Goal: Find specific page/section: Find specific page/section

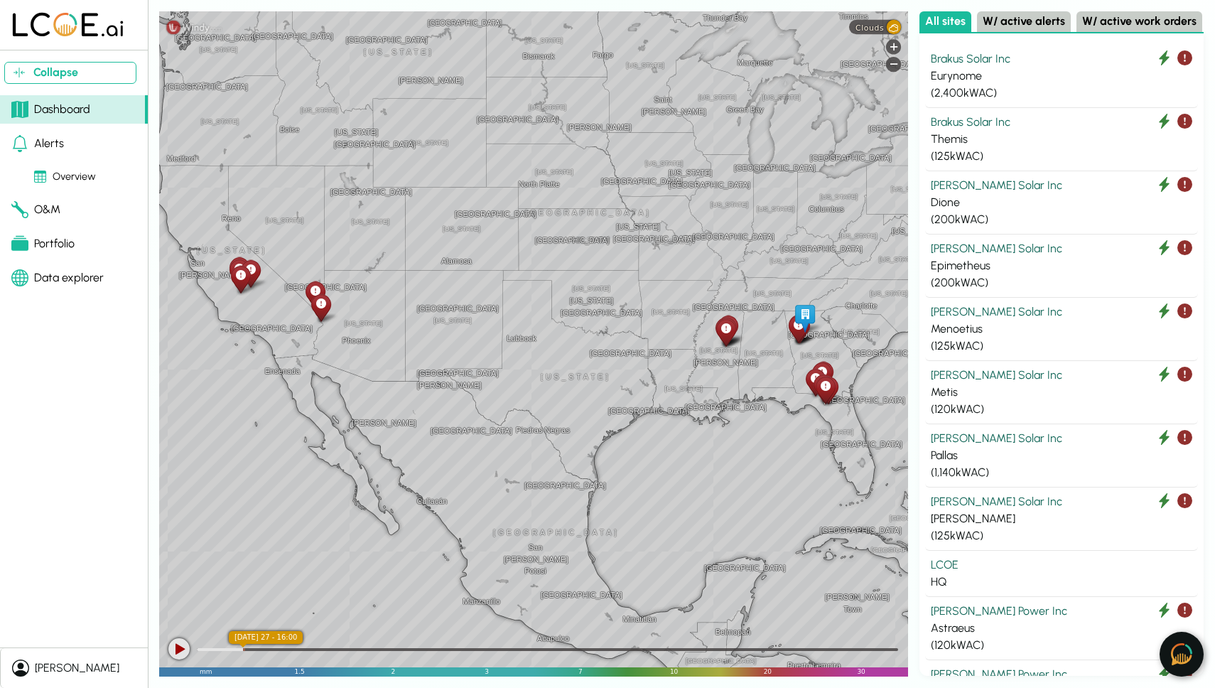
click at [1176, 652] on img at bounding box center [1181, 654] width 21 height 22
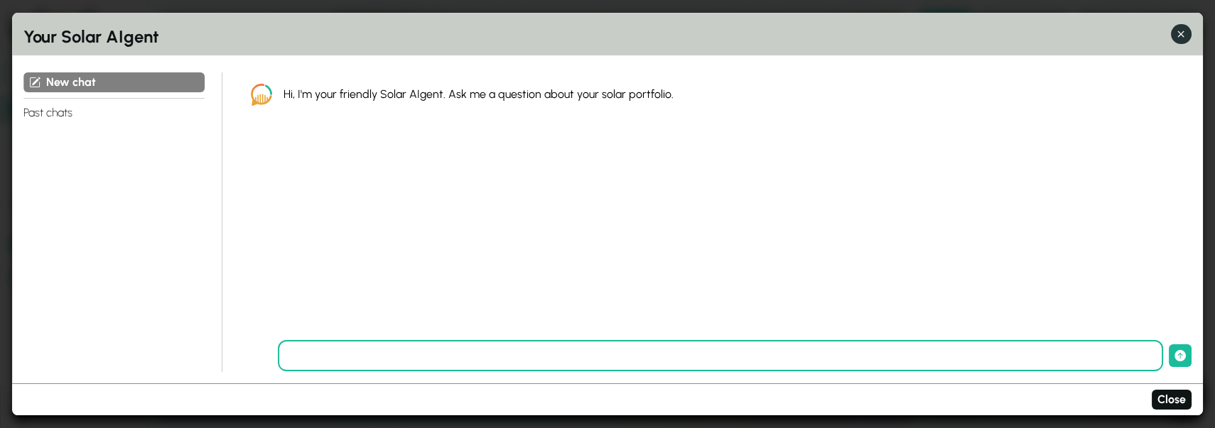
click at [1181, 34] on icon "button" at bounding box center [1181, 34] width 6 height 6
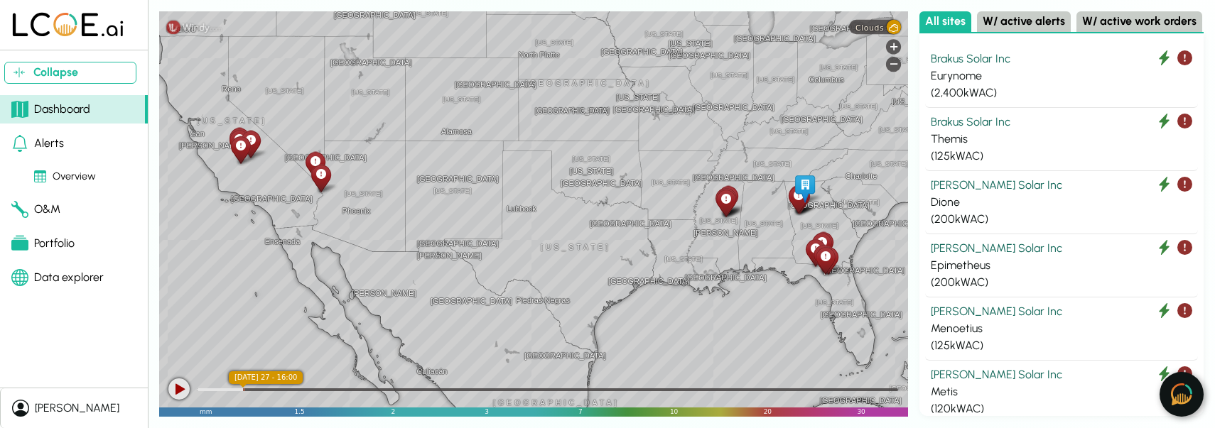
click at [49, 142] on div "Alerts" at bounding box center [37, 143] width 53 height 17
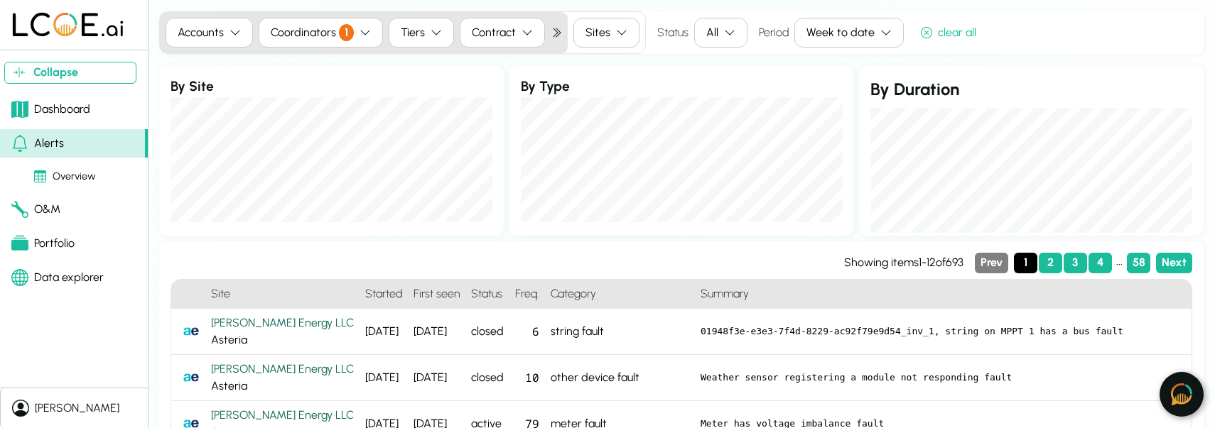
click at [1188, 401] on img at bounding box center [1181, 395] width 21 height 22
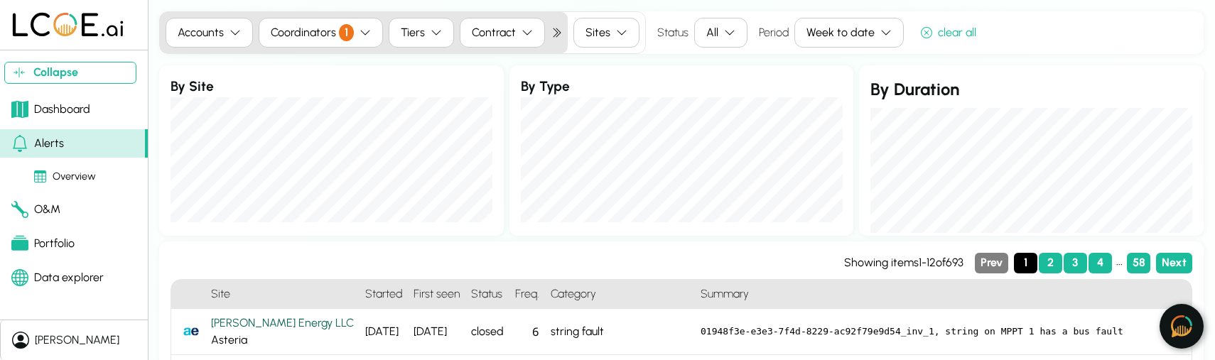
click at [1174, 321] on img at bounding box center [1181, 326] width 21 height 22
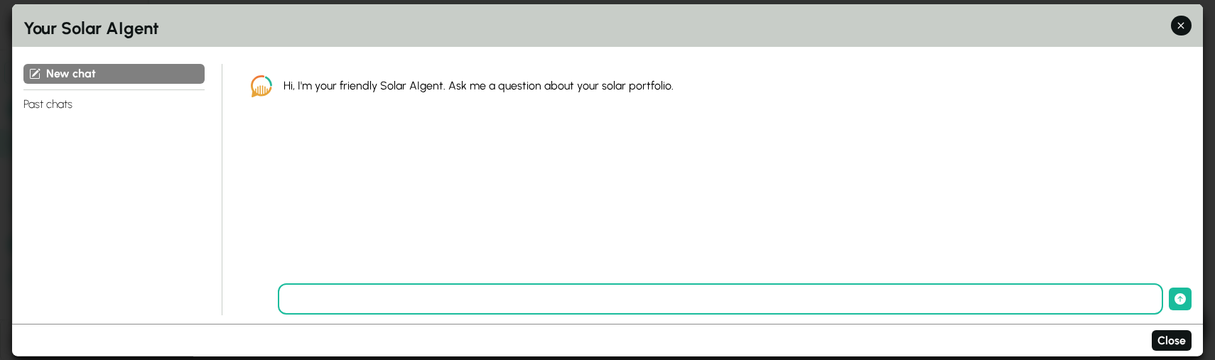
click at [407, 298] on input "text" at bounding box center [720, 298] width 885 height 31
type input "**"
click at [1169, 288] on button "submit" at bounding box center [1180, 299] width 23 height 23
click at [1178, 25] on icon "button" at bounding box center [1181, 25] width 15 height 15
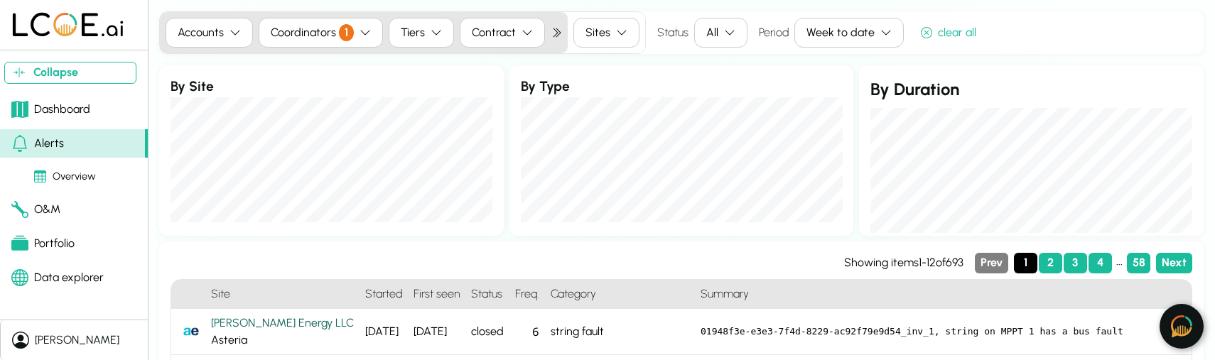
click at [64, 252] on div "Portfolio" at bounding box center [42, 243] width 63 height 17
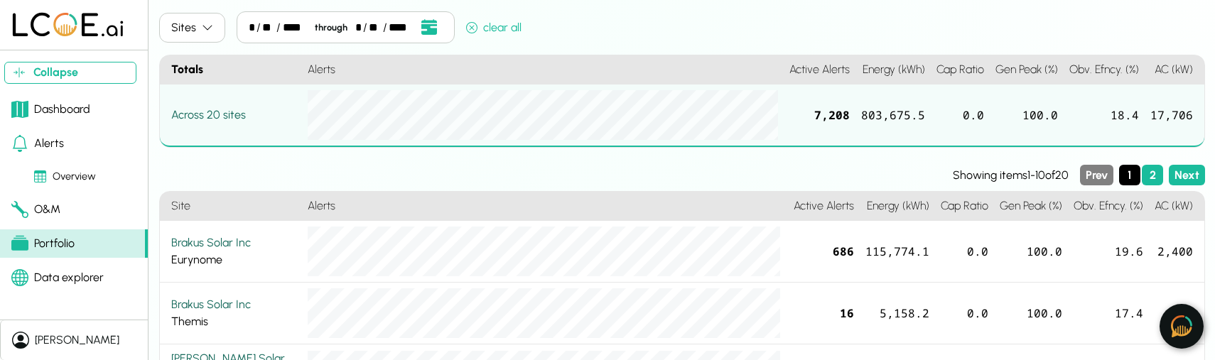
click at [1182, 322] on img at bounding box center [1181, 326] width 21 height 22
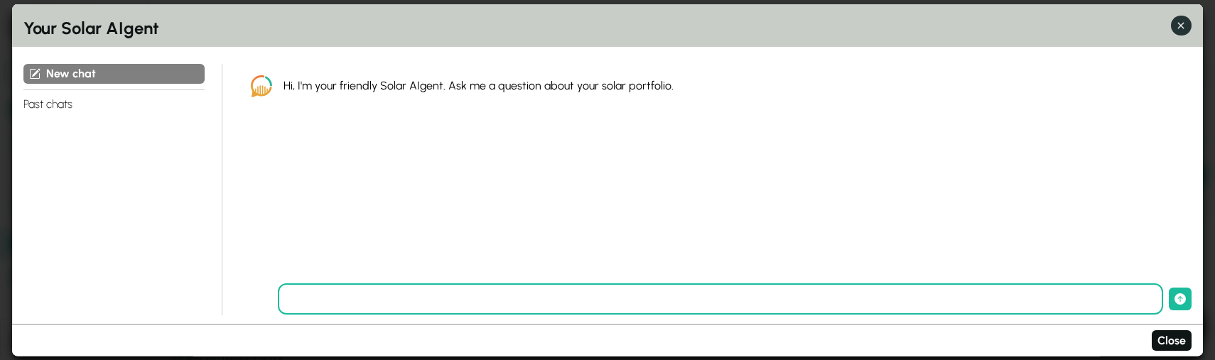
click at [1178, 25] on icon "button" at bounding box center [1181, 25] width 15 height 15
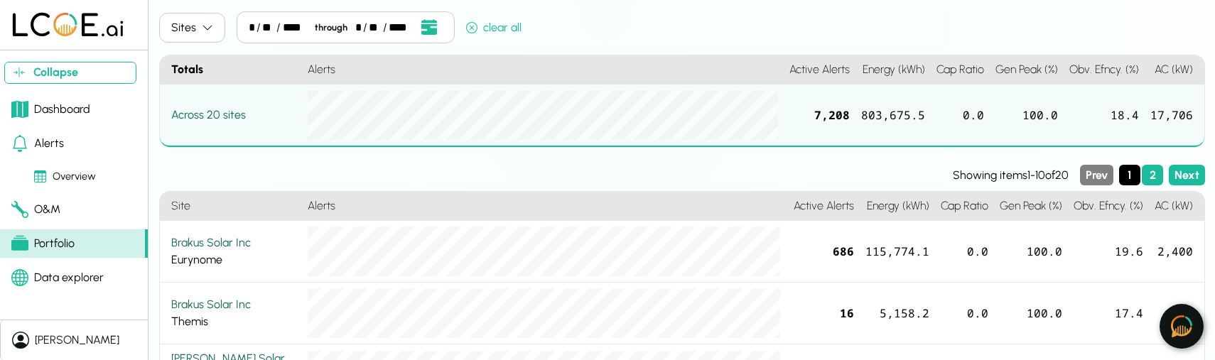
click at [1179, 320] on img at bounding box center [1181, 326] width 21 height 22
